Goal: Obtain resource: Download file/media

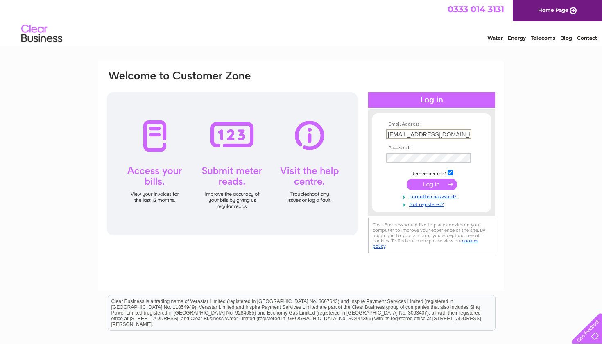
type input "[EMAIL_ADDRESS][DOMAIN_NAME]"
click at [432, 184] on input "submit" at bounding box center [432, 184] width 50 height 11
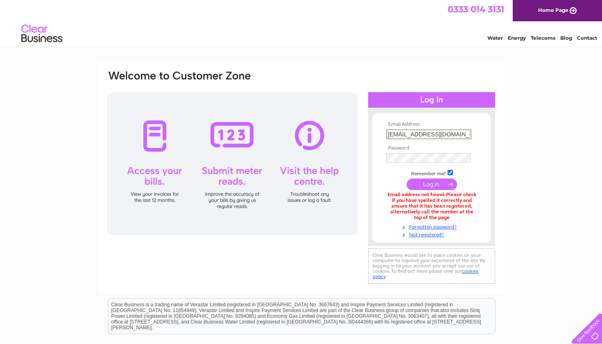
type input "sinweng95@hotmail.co.uk"
click at [432, 184] on input "submit" at bounding box center [432, 184] width 50 height 11
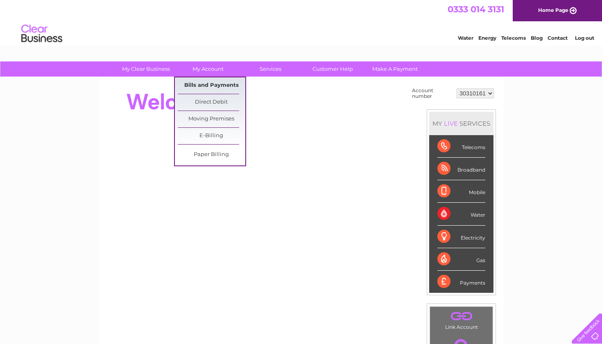
click at [207, 80] on link "Bills and Payments" at bounding box center [212, 85] width 68 height 16
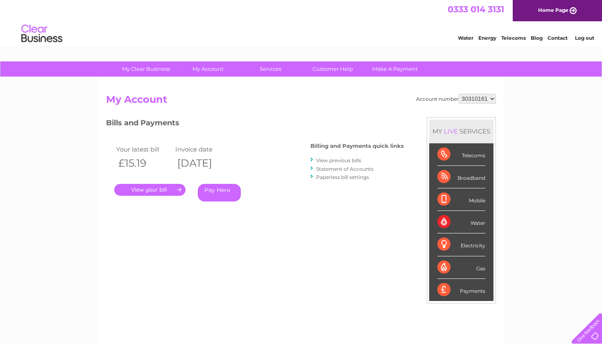
click at [330, 160] on link "View previous bills" at bounding box center [338, 160] width 45 height 6
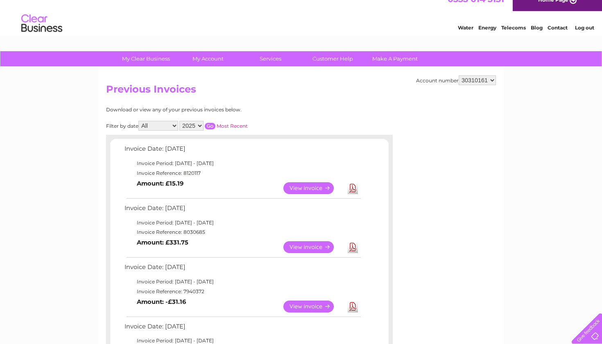
scroll to position [13, 0]
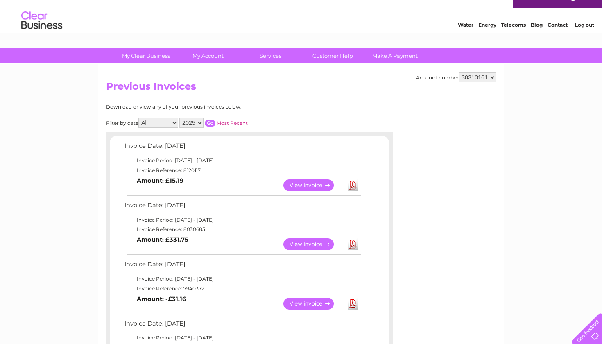
click at [320, 185] on link "View" at bounding box center [313, 185] width 60 height 12
click at [355, 240] on link "Download" at bounding box center [353, 244] width 10 height 12
click at [321, 240] on link "View" at bounding box center [313, 244] width 60 height 12
click at [305, 183] on link "View" at bounding box center [313, 185] width 60 height 12
click at [354, 184] on link "Download" at bounding box center [353, 185] width 10 height 12
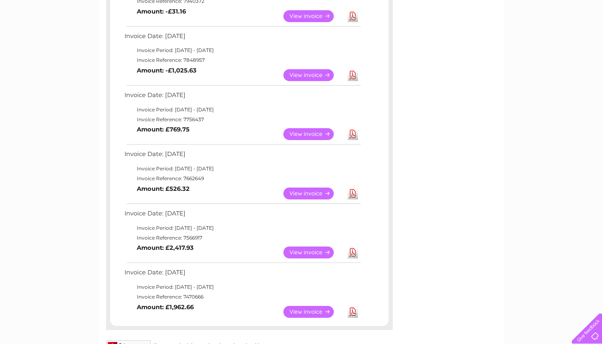
scroll to position [318, 0]
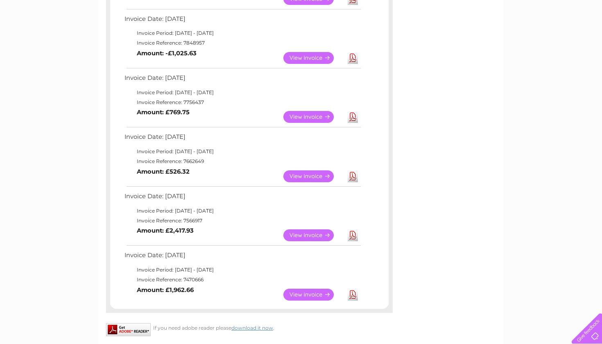
click at [352, 289] on link "Download" at bounding box center [353, 295] width 10 height 12
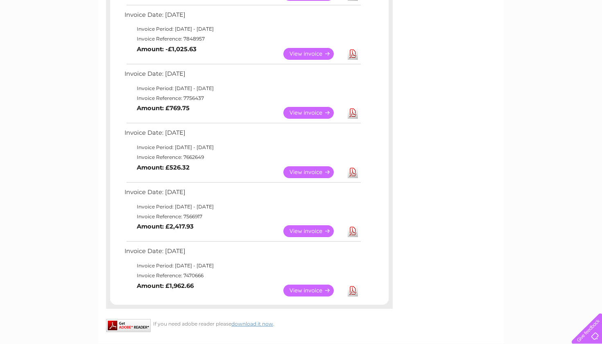
scroll to position [323, 0]
